Goal: Transaction & Acquisition: Obtain resource

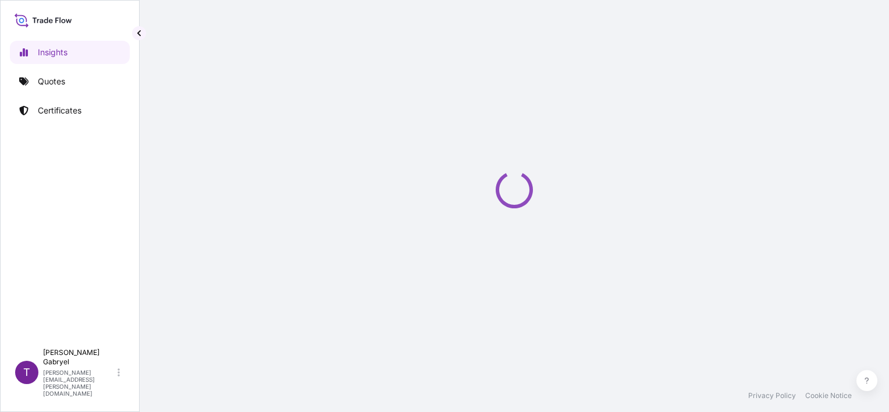
select select "2025"
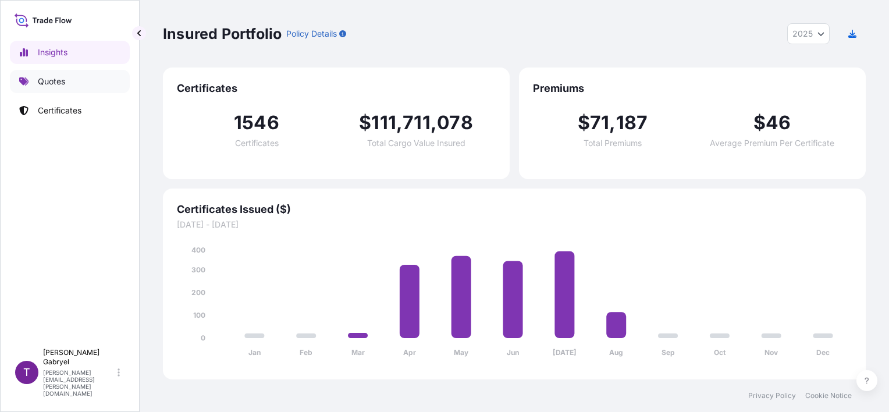
click at [49, 80] on p "Quotes" at bounding box center [51, 82] width 27 height 12
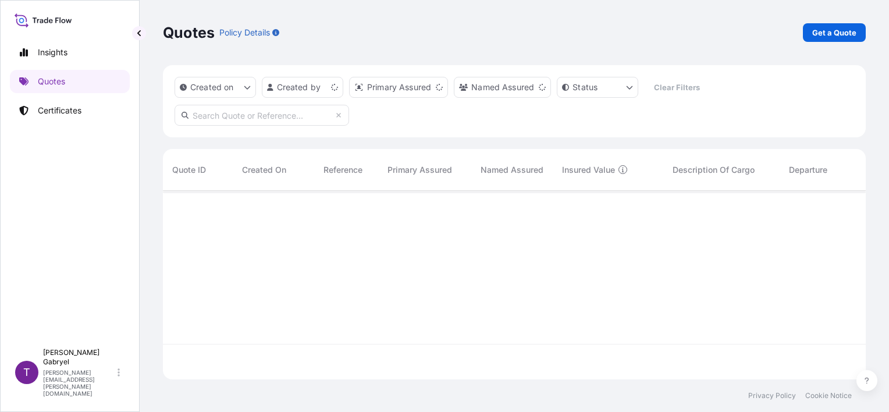
scroll to position [186, 693]
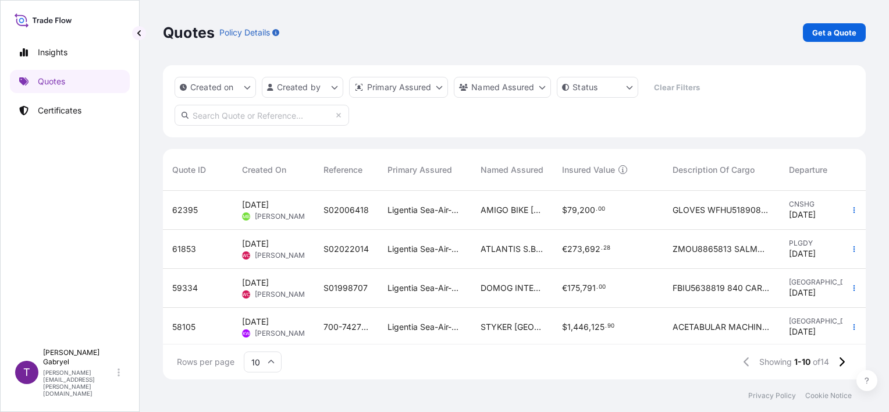
click at [90, 228] on div "Insights Quotes Certificates" at bounding box center [70, 186] width 120 height 312
click at [835, 31] on p "Get a Quote" at bounding box center [834, 33] width 44 height 12
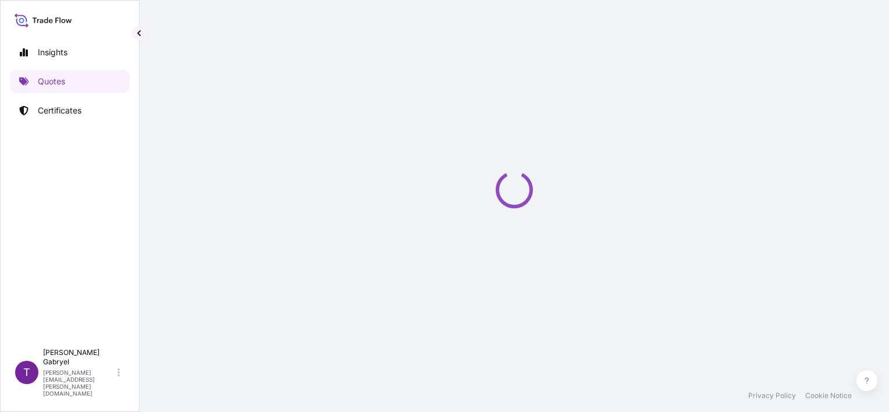
select select "Sea"
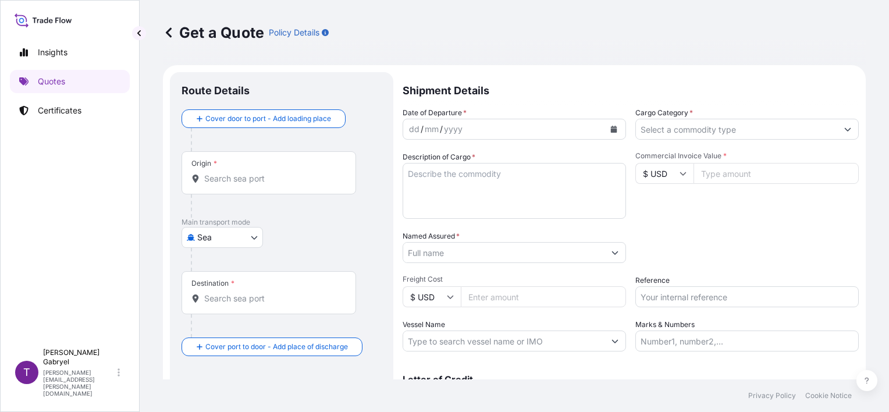
click at [256, 181] on input "Origin *" at bounding box center [272, 179] width 137 height 12
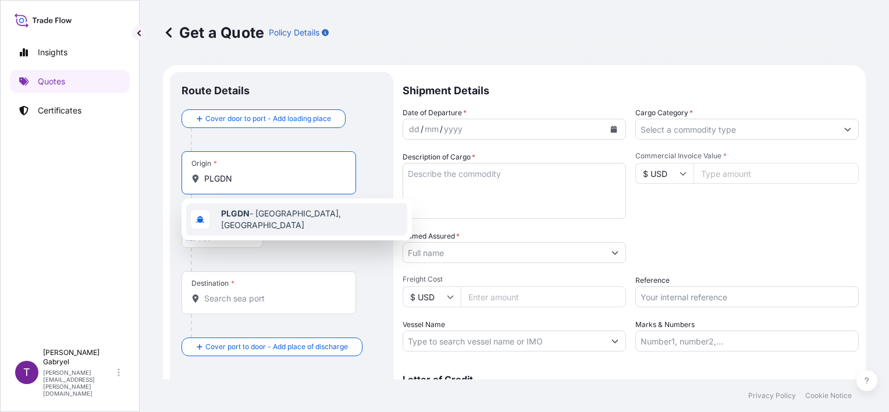
click at [234, 214] on b "PLGDN" at bounding box center [235, 213] width 28 height 10
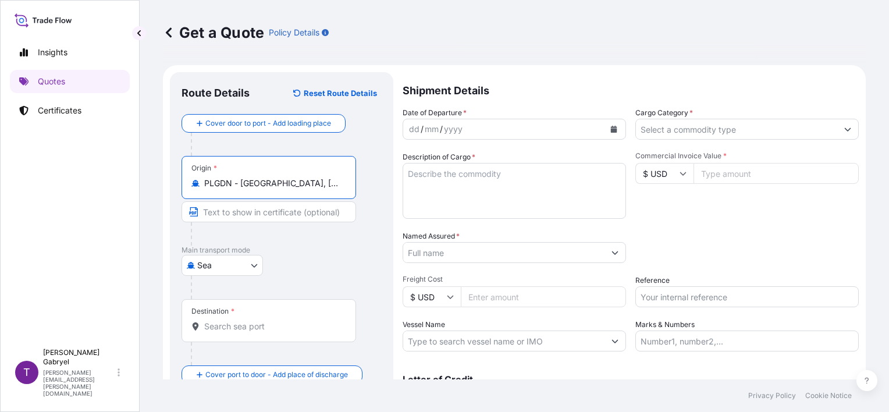
type input "PLGDN - [GEOGRAPHIC_DATA], [GEOGRAPHIC_DATA]"
click at [246, 330] on input "Destination *" at bounding box center [272, 326] width 137 height 12
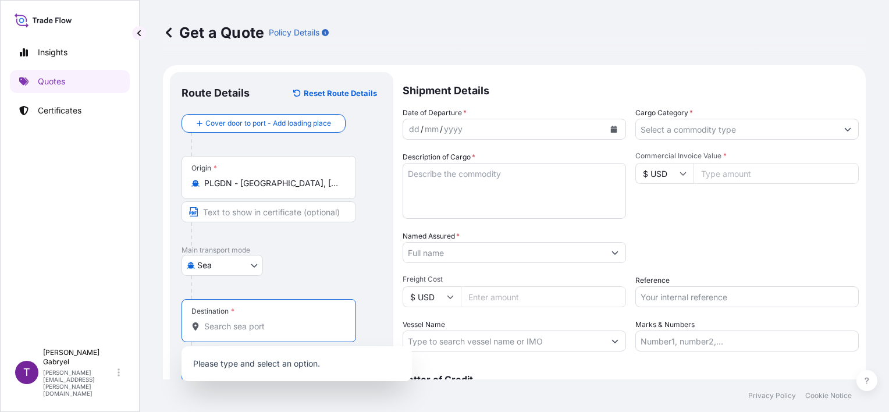
paste input "[GEOGRAPHIC_DATA],"
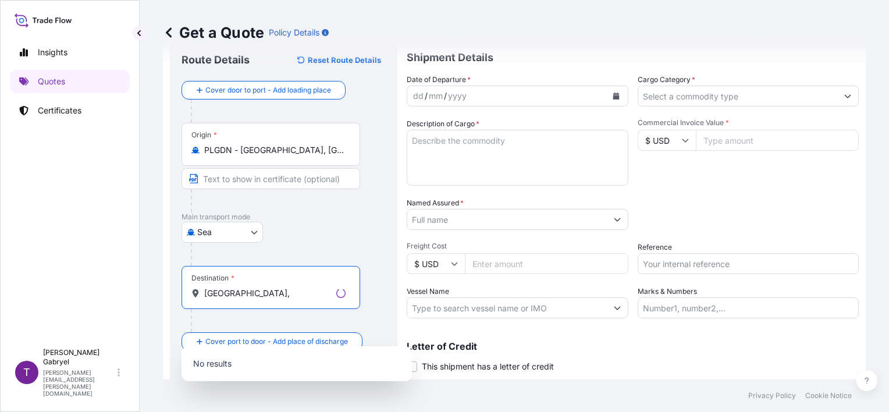
scroll to position [65, 0]
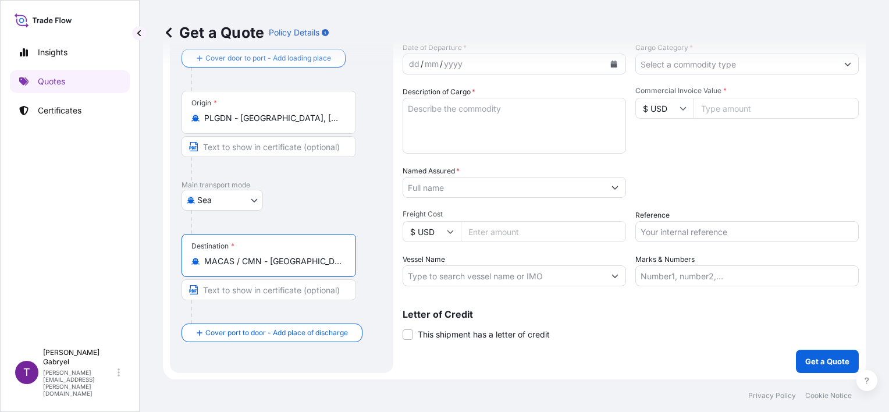
type input "MACAS / CMN - [GEOGRAPHIC_DATA], [GEOGRAPHIC_DATA]"
click at [341, 191] on div "[GEOGRAPHIC_DATA]" at bounding box center [281, 200] width 200 height 21
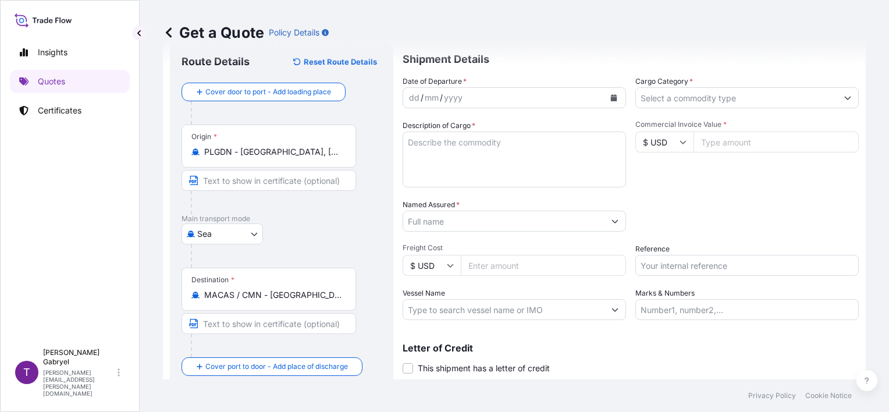
scroll to position [0, 0]
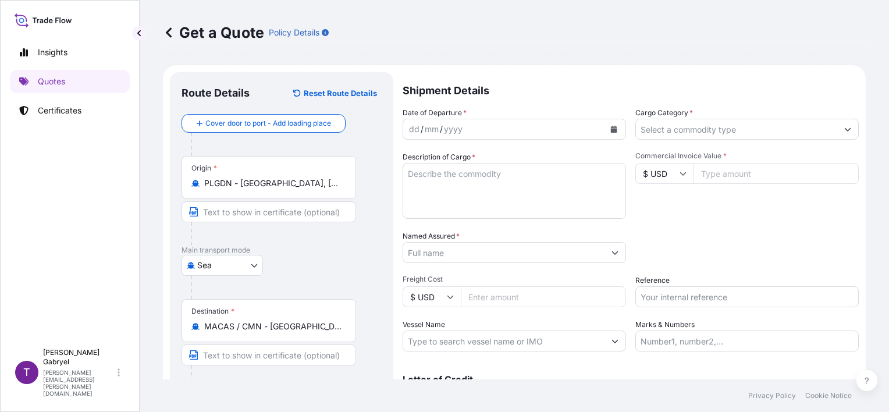
click at [722, 129] on input "Cargo Category *" at bounding box center [736, 129] width 201 height 21
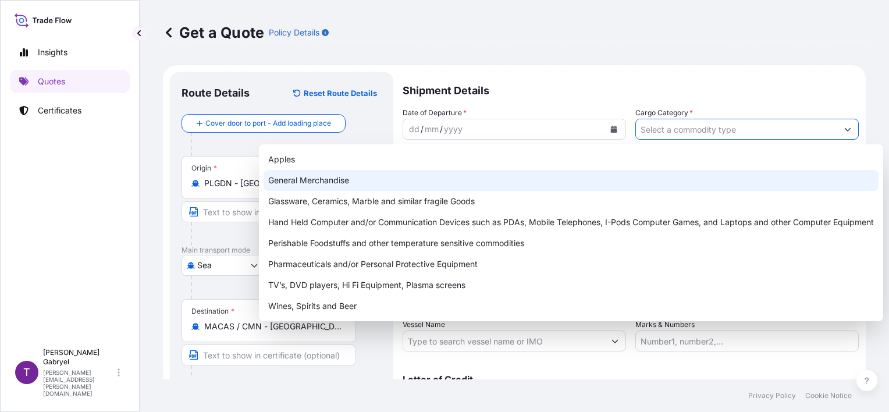
click at [530, 185] on div "General Merchandise" at bounding box center [570, 180] width 615 height 21
type input "General Merchandise"
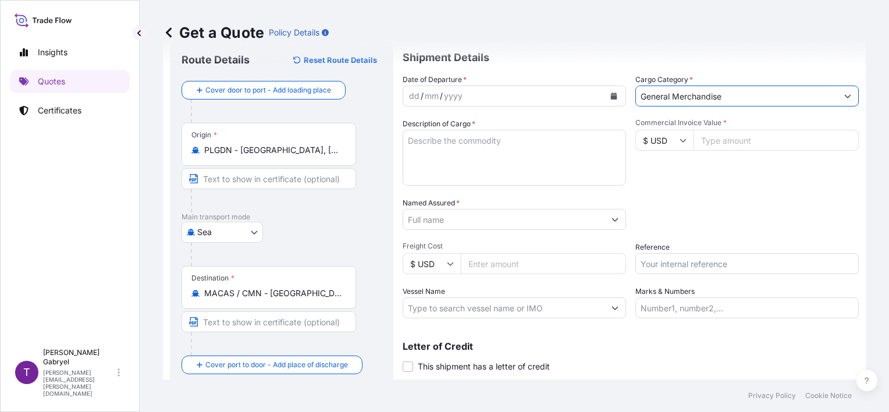
scroll to position [65, 0]
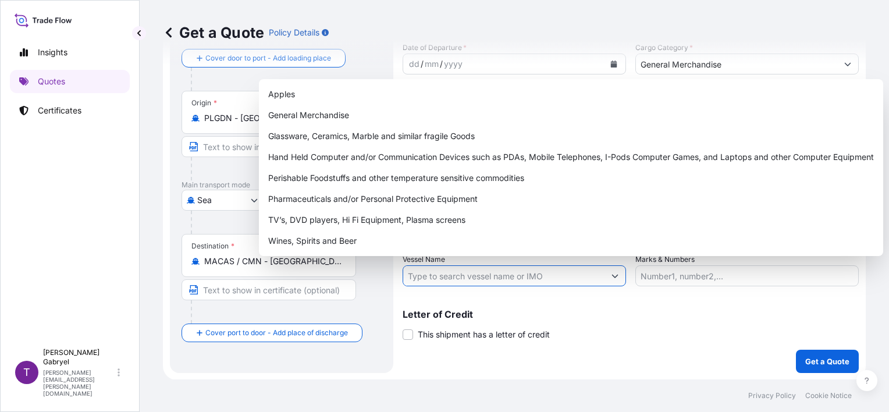
click at [444, 279] on input "Vessel Name" at bounding box center [503, 275] width 201 height 21
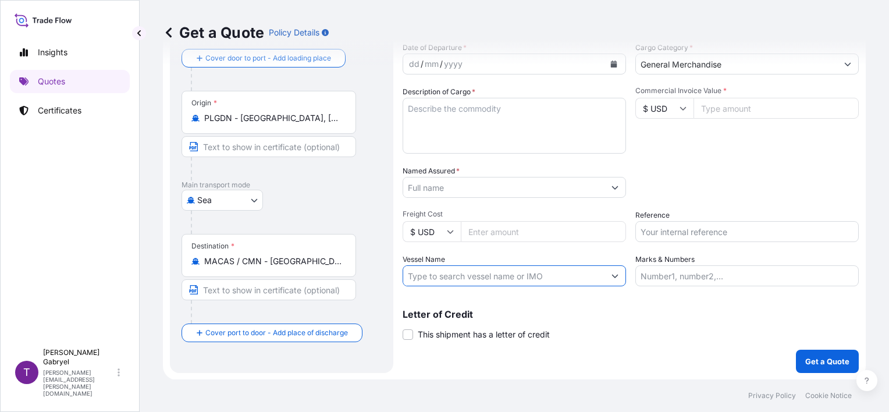
paste input "Accessible text CONTAINERSHIPS NORD"
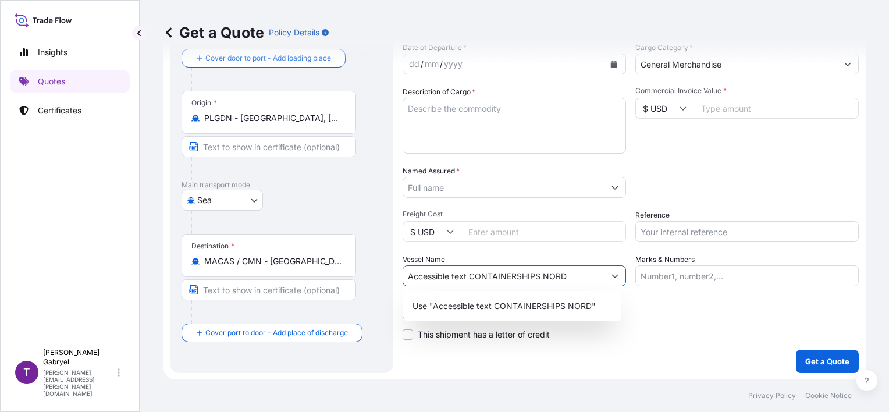
paste input "text"
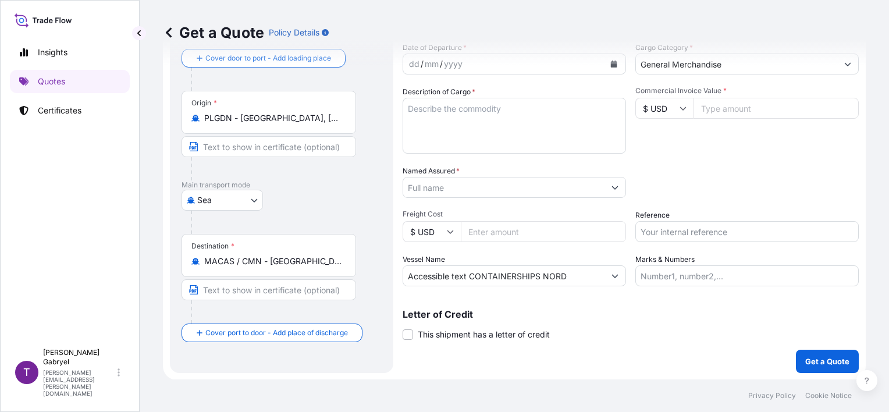
click at [572, 277] on input "Accessible text CONTAINERSHIPS NORD" at bounding box center [503, 275] width 201 height 21
click at [571, 275] on input "Accessible text CONTAINERSHIPS NORD" at bounding box center [503, 275] width 201 height 21
paste input "CONTAINERSHIPS NORD ( 0D35PW1MA)"
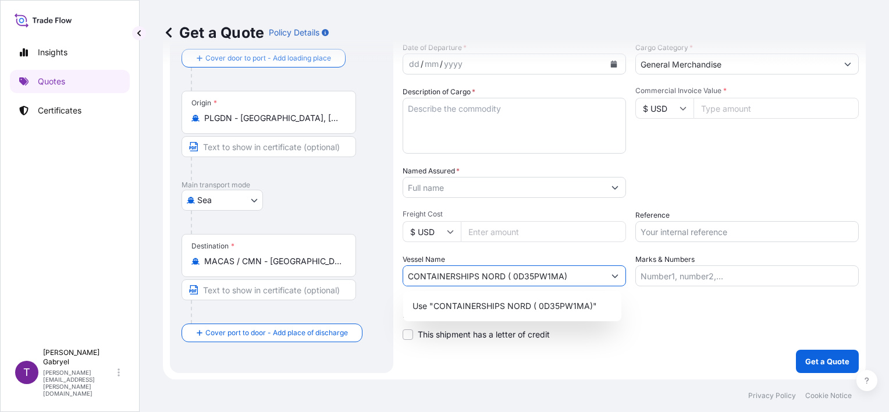
click at [514, 270] on input "CONTAINERSHIPS NORD ( 0D35PW1MA)" at bounding box center [503, 275] width 201 height 21
type input "CONTAINERSHIPS NORD / 0D35PW1MA"
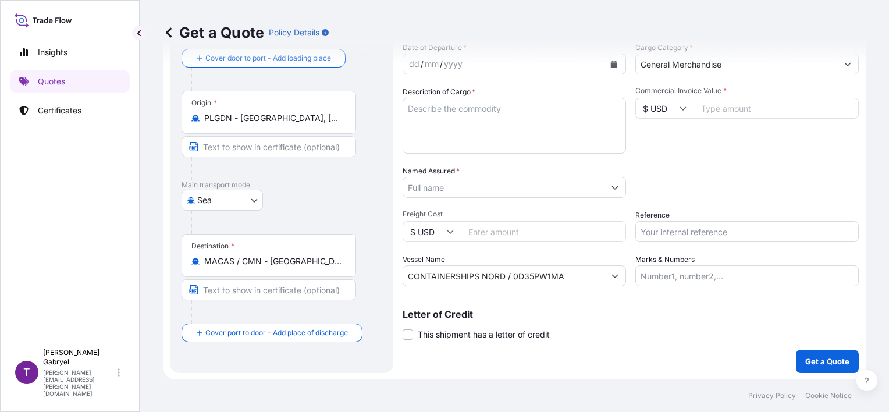
click at [689, 228] on input "Reference" at bounding box center [746, 231] width 223 height 21
paste input "S02025219"
type input "S02025219"
click at [711, 173] on div "Packing Category Type to search a container mode Please select a primary mode o…" at bounding box center [746, 181] width 223 height 33
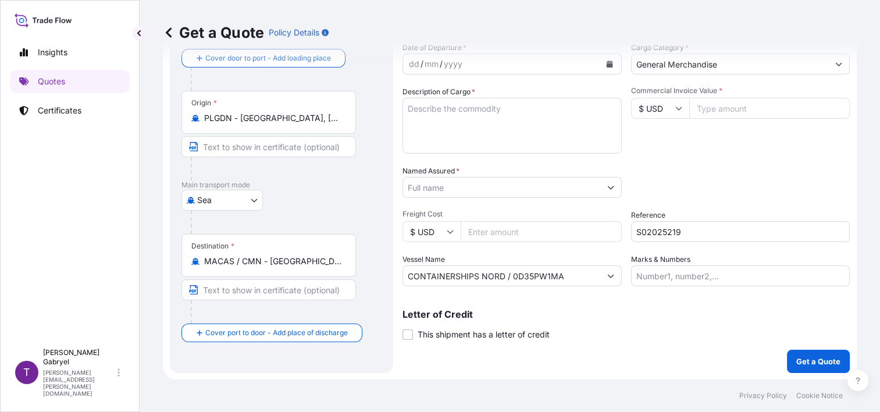
click at [453, 184] on input "Named Assured *" at bounding box center [501, 187] width 197 height 21
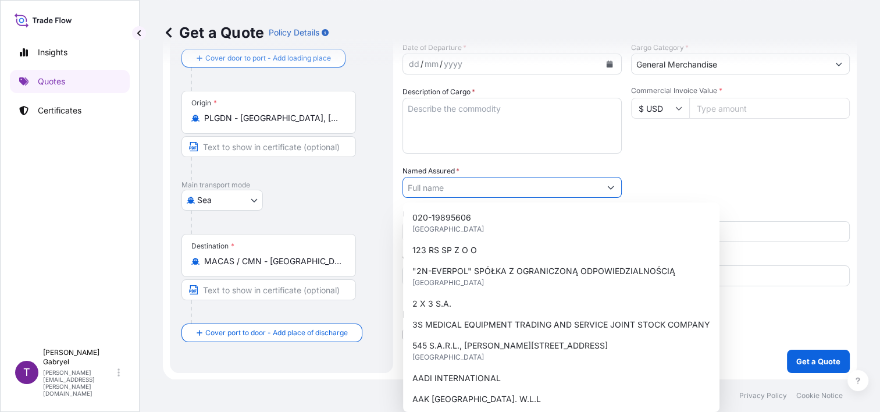
paste input "DISPAM SARL"
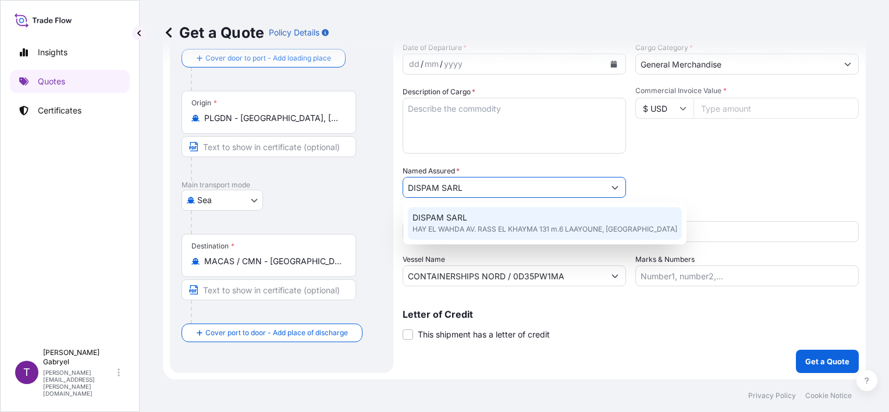
click at [468, 219] on div "DISPAM SARL HAY EL WAHDA AV. RASS EL KHAYMA 131 m.6 LAAYOUNE, [GEOGRAPHIC_DATA]" at bounding box center [545, 223] width 274 height 33
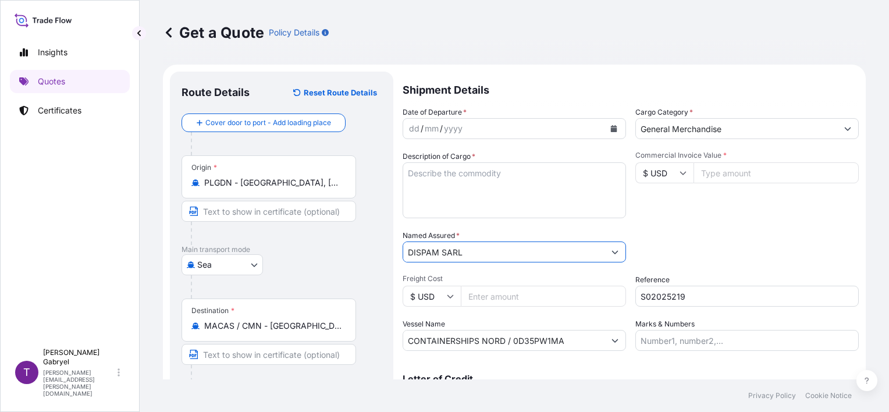
scroll to position [0, 0]
type input "DISPAM SARL"
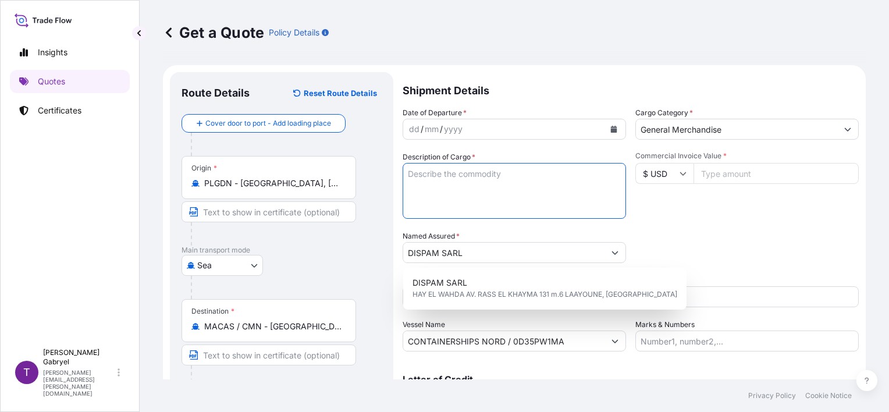
click at [482, 180] on textarea "Description of Cargo *" at bounding box center [513, 191] width 223 height 56
paste textarea "FUEL FILTER FILTER ELEMENT"
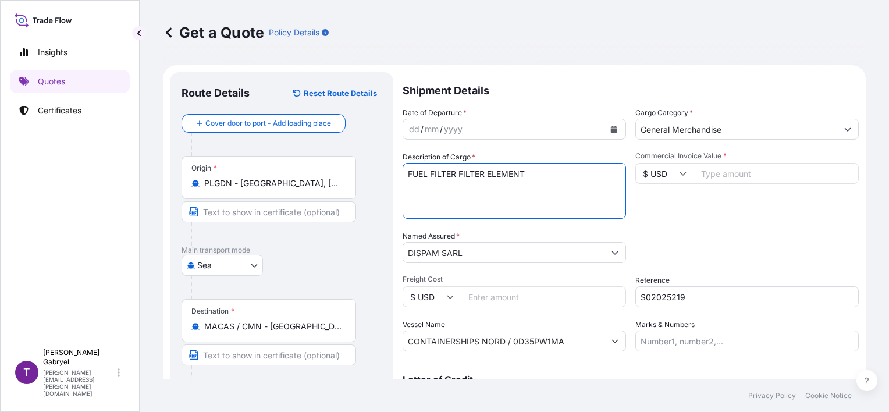
click at [456, 175] on textarea "FUEL FILTER FILTER ELEMENT" at bounding box center [513, 191] width 223 height 56
click at [489, 192] on textarea "FUEL FILTER FILTER ELEMENT" at bounding box center [513, 191] width 223 height 56
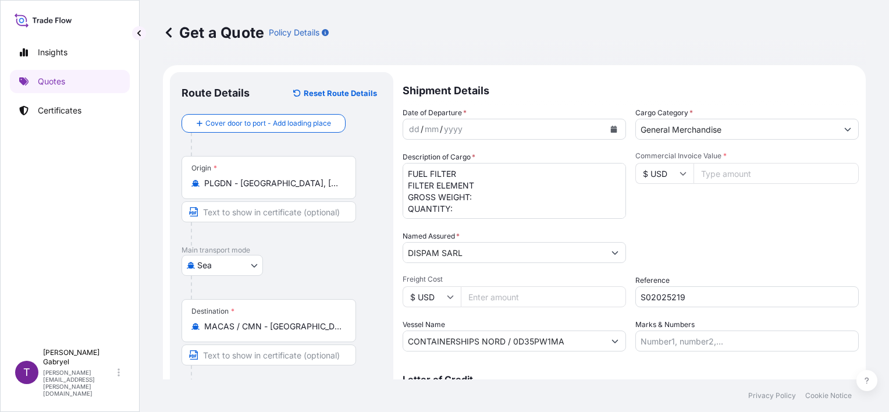
drag, startPoint x: 468, startPoint y: 198, endPoint x: 482, endPoint y: 196, distance: 14.1
click at [469, 197] on textarea "FUEL FILTER FILTER ELEMENT GROSS WEIGHT: QUANTITY:" at bounding box center [513, 191] width 223 height 56
click at [484, 195] on textarea "FUEL FILTER FILTER ELEMENT GROSS WEIGHT: QUANTITY:" at bounding box center [513, 191] width 223 height 56
paste textarea "10555.00"
click at [520, 213] on textarea "FUEL FILTER FILTER ELEMENT GROSS WEIGHT: 10555.00 KG QUANTITY:" at bounding box center [513, 191] width 223 height 56
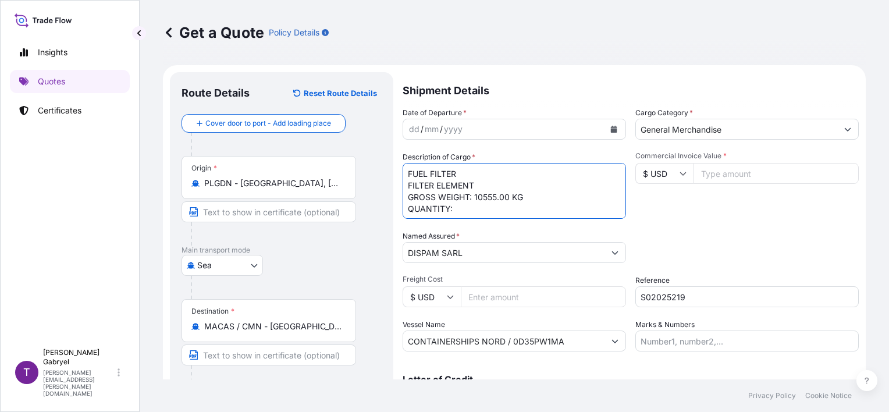
paste textarea "989 CARTON(S)"
click at [525, 212] on textarea "FUEL FILTER FILTER ELEMENT GROSS WEIGHT: 10555.00 KG QUANTITY: 989 CARTONS" at bounding box center [513, 191] width 223 height 56
paste textarea "ECMU7508069"
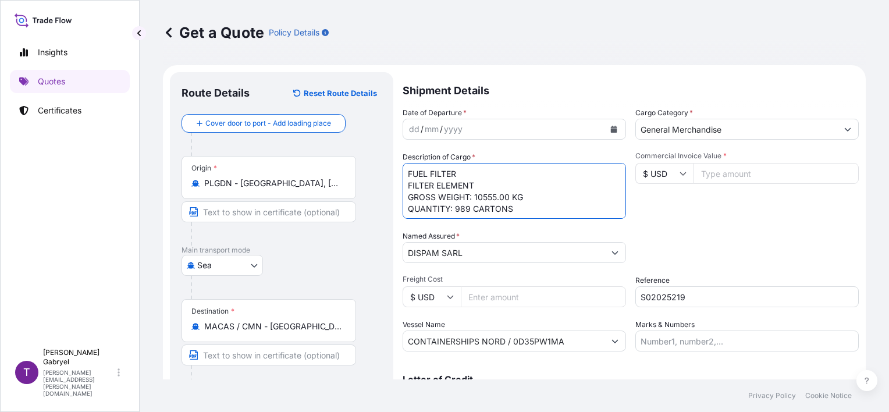
type textarea "FUEL FILTER FILTER ELEMENT GROSS WEIGHT: 10555.00 KG QUANTITY: 989 CARTONS - EC…"
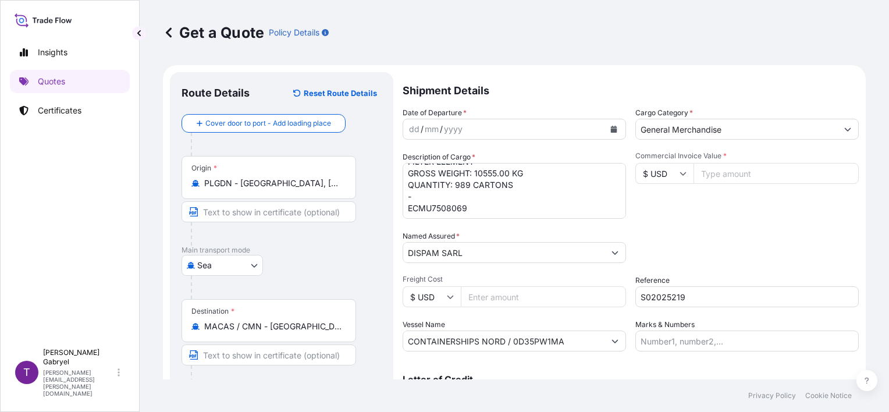
click at [611, 128] on icon "Calendar" at bounding box center [614, 129] width 6 height 7
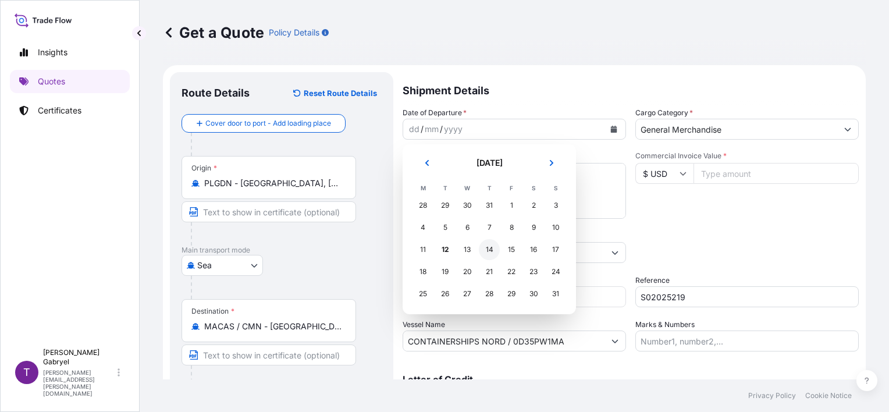
click at [484, 247] on div "14" at bounding box center [489, 249] width 21 height 21
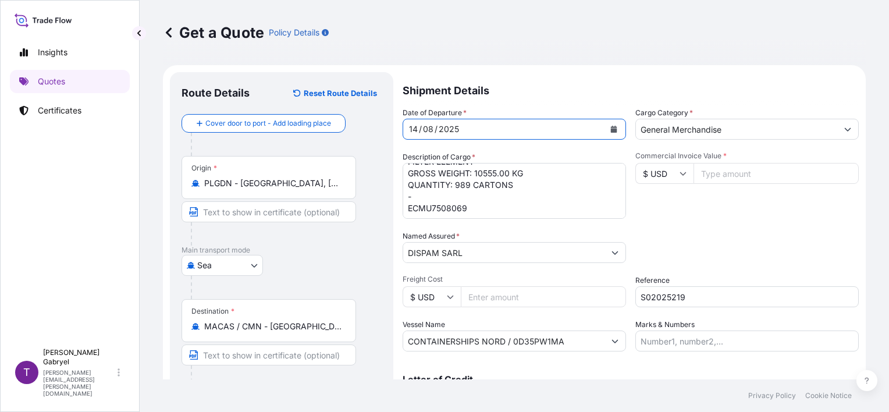
click at [722, 251] on div "Packing Category Type to search a container mode Please select a primary mode o…" at bounding box center [746, 246] width 223 height 33
click at [749, 176] on input "Commercial Invoice Value *" at bounding box center [775, 173] width 165 height 21
type input "61357"
type input "61357.74"
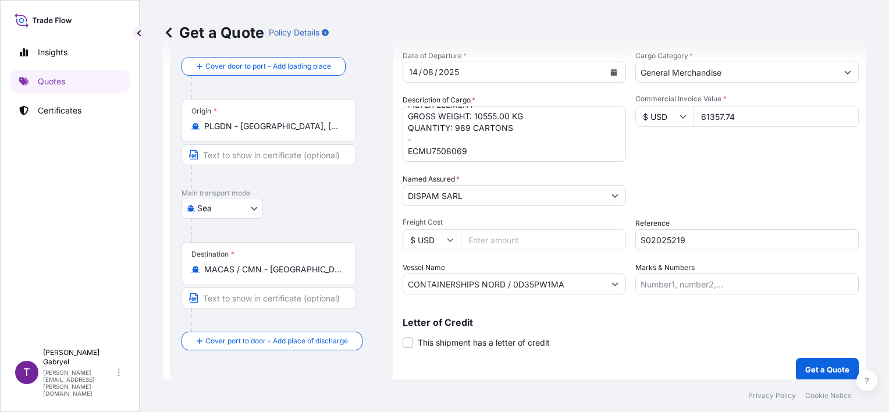
scroll to position [65, 0]
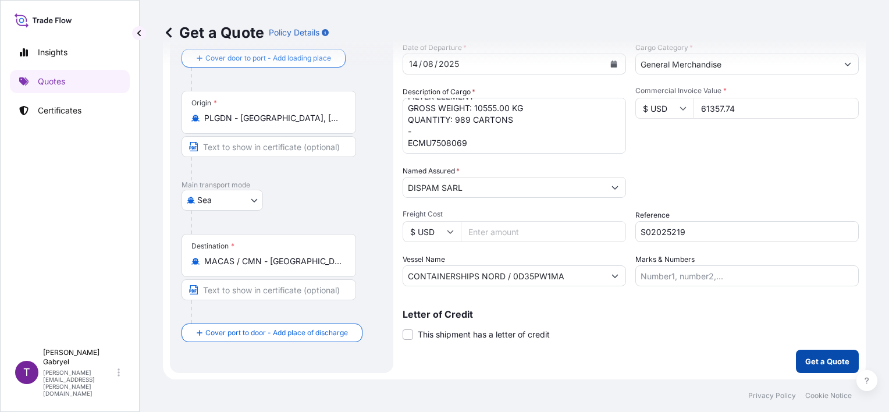
click at [818, 354] on button "Get a Quote" at bounding box center [827, 361] width 63 height 23
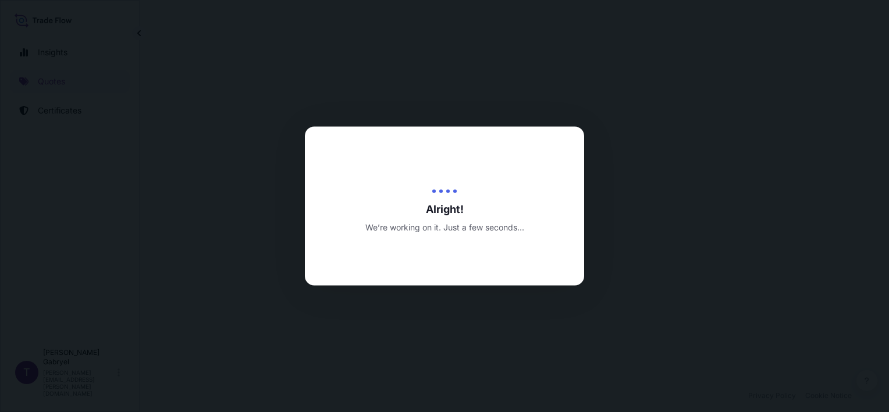
select select "Sea"
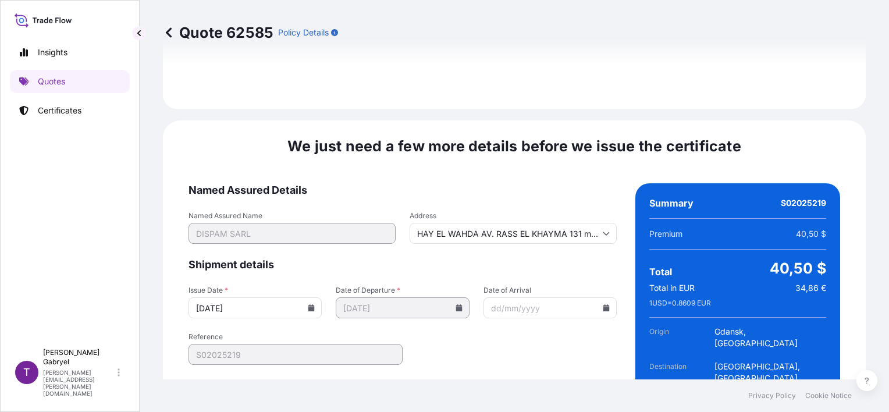
scroll to position [1361, 0]
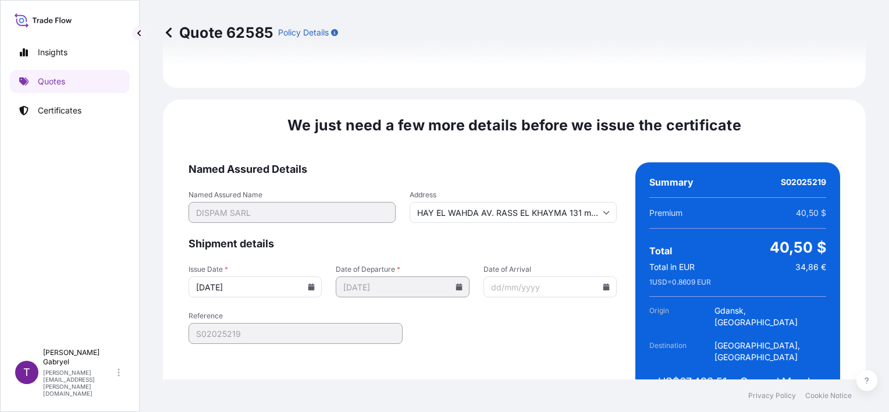
click at [311, 283] on icon at bounding box center [311, 286] width 6 height 7
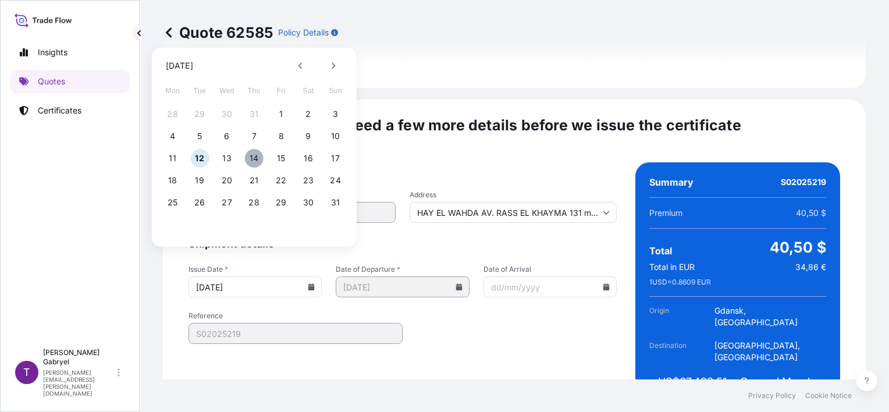
click at [255, 161] on button "14" at bounding box center [254, 158] width 19 height 19
type input "[DATE]"
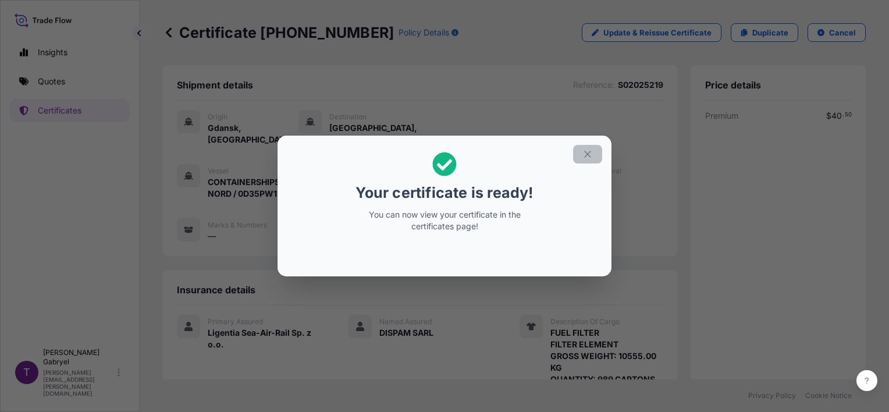
click at [591, 155] on icon "button" at bounding box center [587, 154] width 10 height 10
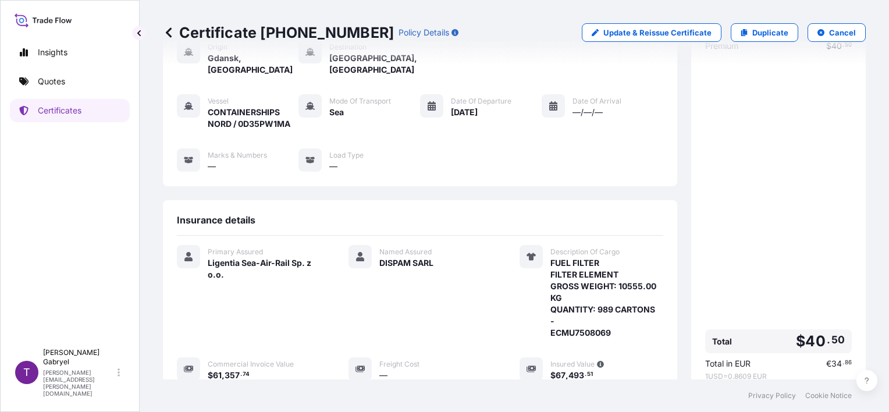
scroll to position [70, 0]
click at [477, 185] on div "Shipment details Reference : S02025219 Origin [GEOGRAPHIC_DATA], [GEOGRAPHIC_DA…" at bounding box center [420, 195] width 514 height 400
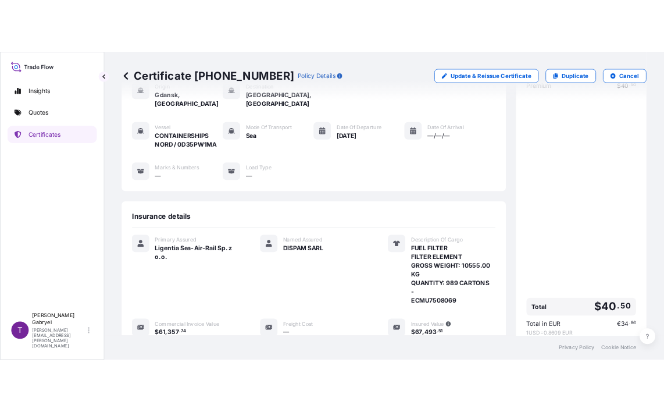
scroll to position [244, 0]
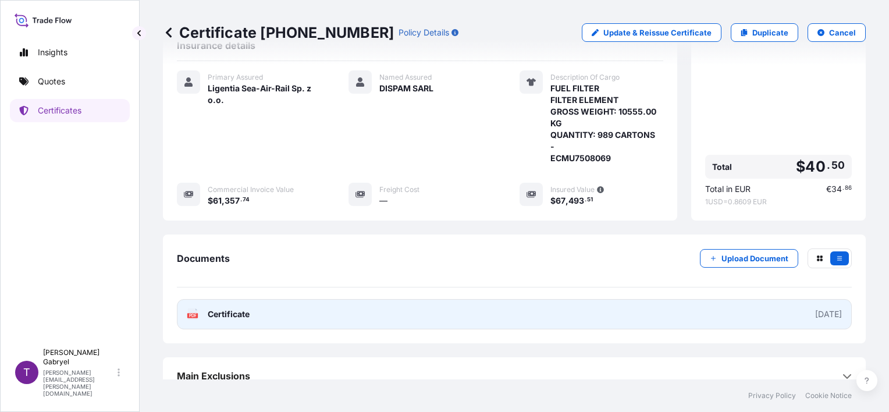
click at [354, 302] on link "PDF Certificate [DATE]" at bounding box center [514, 314] width 675 height 30
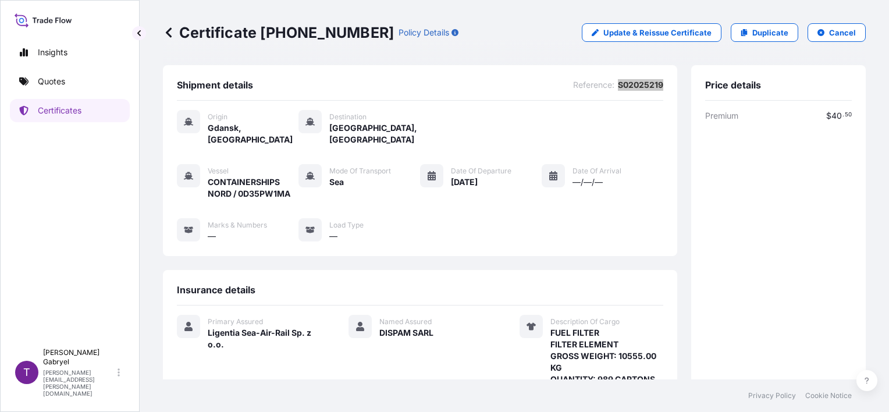
scroll to position [116, 0]
